Goal: Task Accomplishment & Management: Complete application form

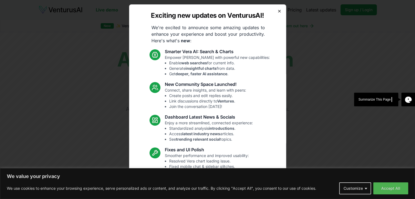
click at [277, 11] on icon "button" at bounding box center [279, 11] width 4 height 4
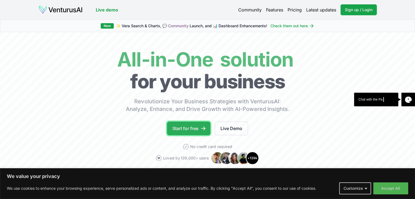
click at [194, 129] on link "Start for free" at bounding box center [188, 129] width 43 height 14
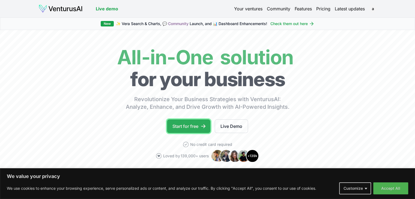
click at [181, 132] on link "Start for free" at bounding box center [188, 127] width 43 height 14
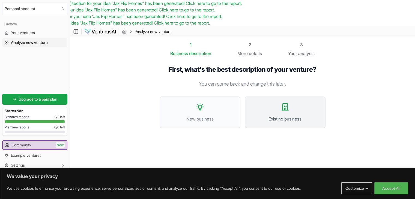
click at [294, 105] on button "Existing business" at bounding box center [285, 113] width 81 height 32
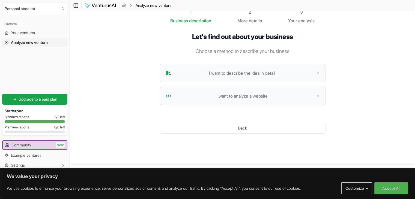
scroll to position [7, 0]
